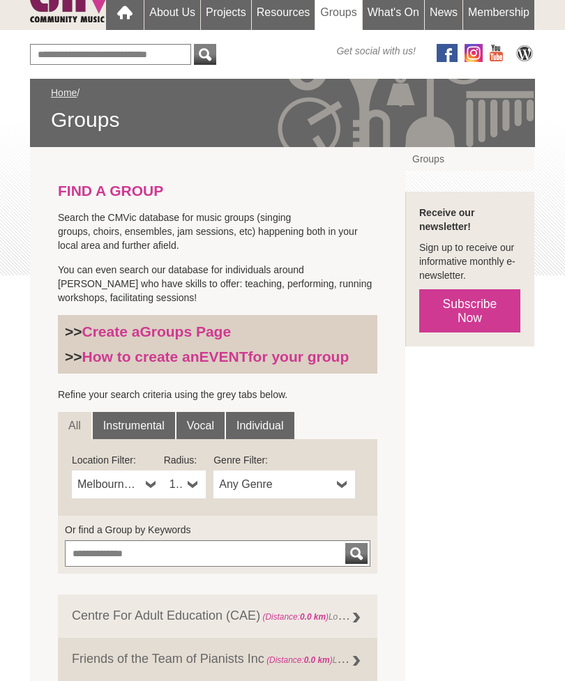
click at [121, 434] on link "Instrumental" at bounding box center [134, 426] width 82 height 28
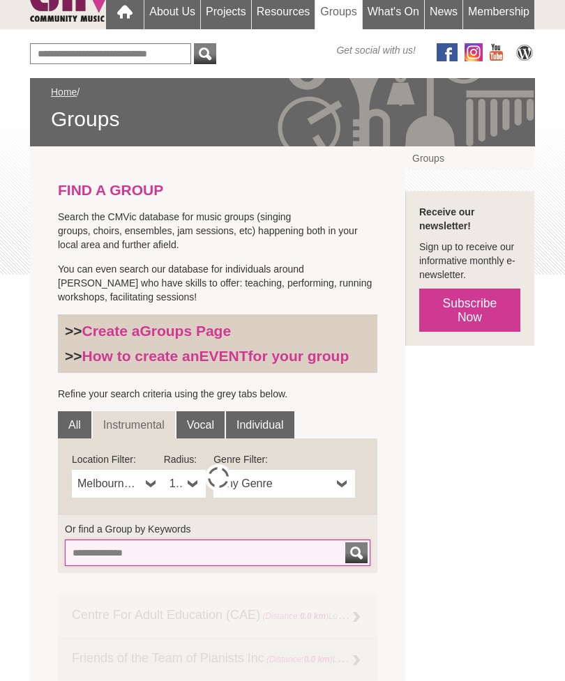
click at [90, 549] on input "Or find a Group by Keywords" at bounding box center [217, 553] width 305 height 26
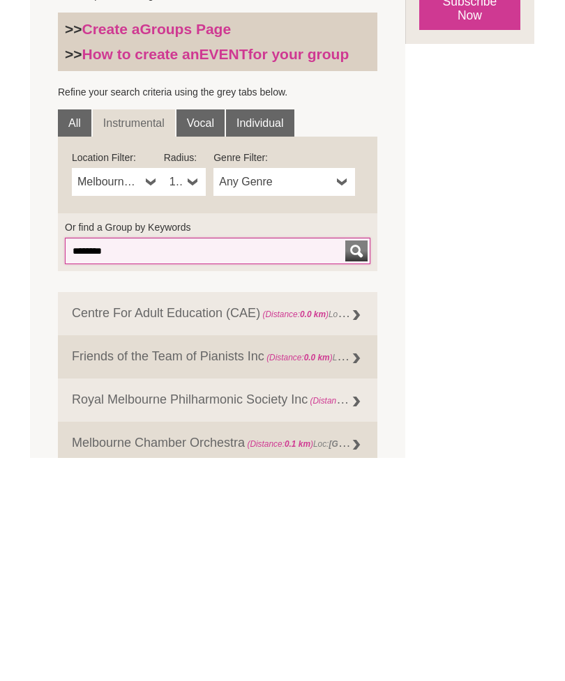
click at [356, 464] on button "submit" at bounding box center [356, 474] width 22 height 21
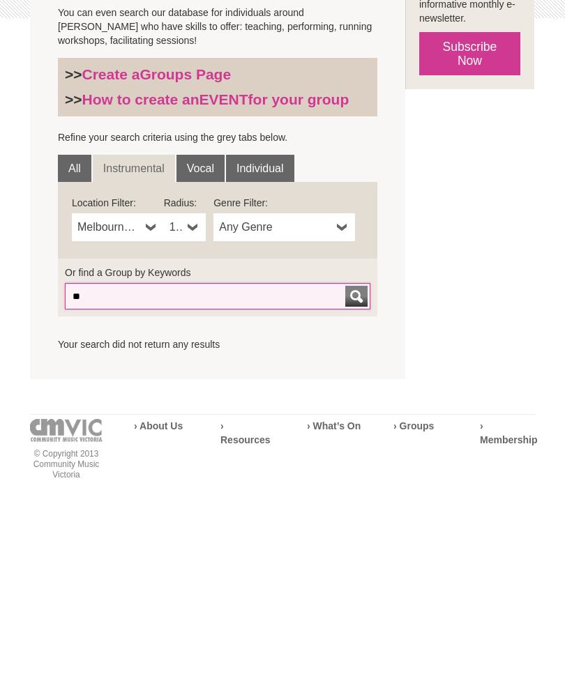
type input "*"
type input "**********"
click at [356, 464] on button "submit" at bounding box center [356, 474] width 22 height 21
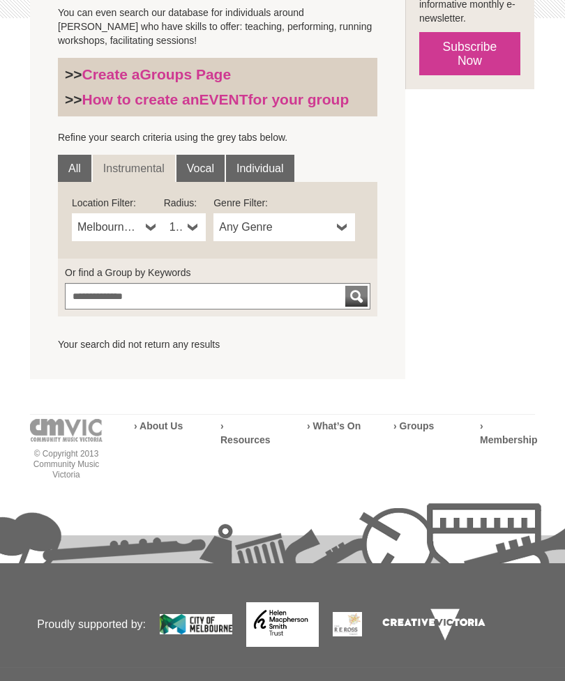
click at [556, 402] on div "Blog Support Us Contact Us Member Login 0 About Us" at bounding box center [282, 153] width 565 height 1101
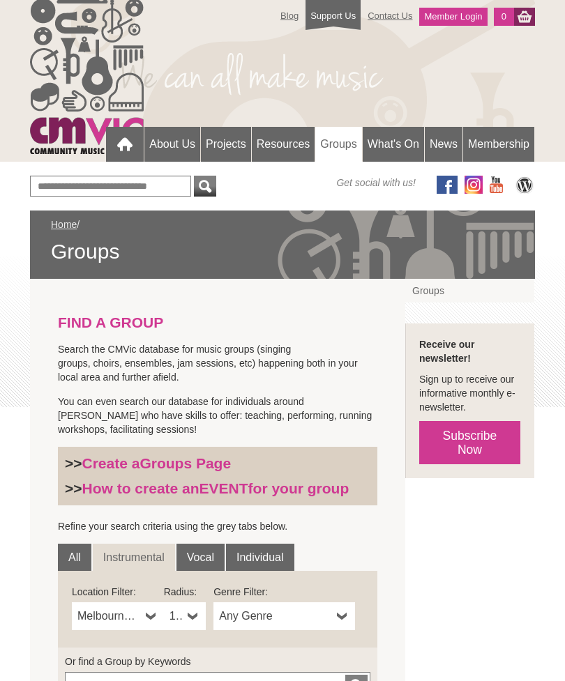
scroll to position [0, 0]
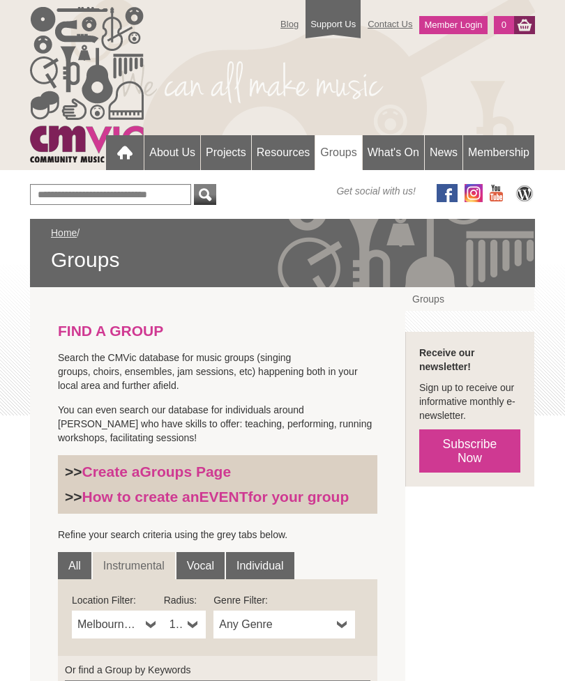
click at [20, 542] on div "Blog Support Us Contact Us Member Login 0 About Us" at bounding box center [282, 550] width 565 height 1101
click at [460, 542] on div "FIND A GROUP Search the CMVic database for music groups (singing groups, choirs…" at bounding box center [282, 531] width 505 height 489
click at [343, 425] on p "You can even search our database for individuals around [PERSON_NAME] who have …" at bounding box center [217, 424] width 319 height 42
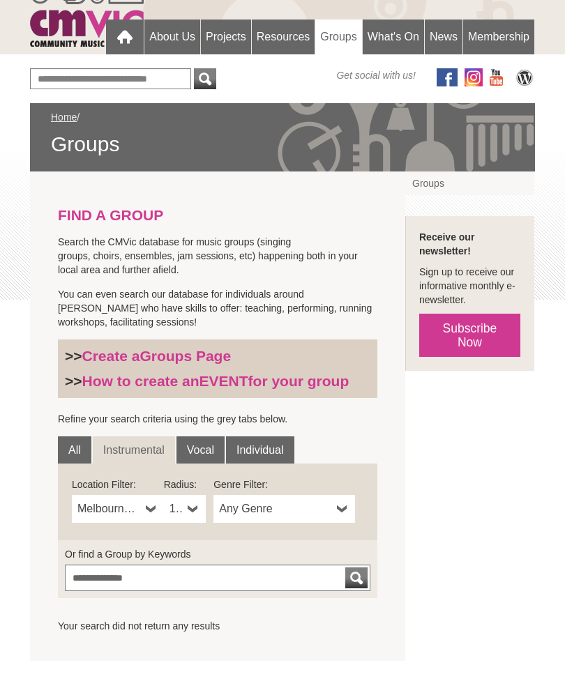
click at [1, 512] on div "Blog Support Us Contact Us Member Login 0 About Us" at bounding box center [282, 434] width 565 height 1101
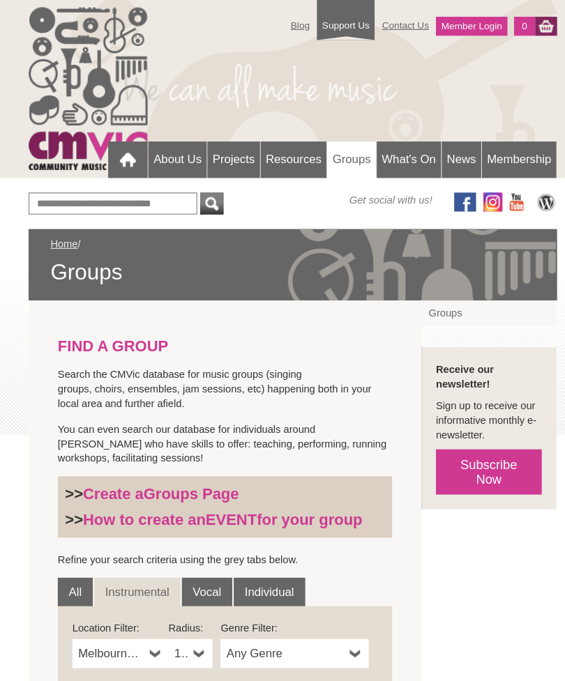
scroll to position [0, 0]
